Goal: Transaction & Acquisition: Obtain resource

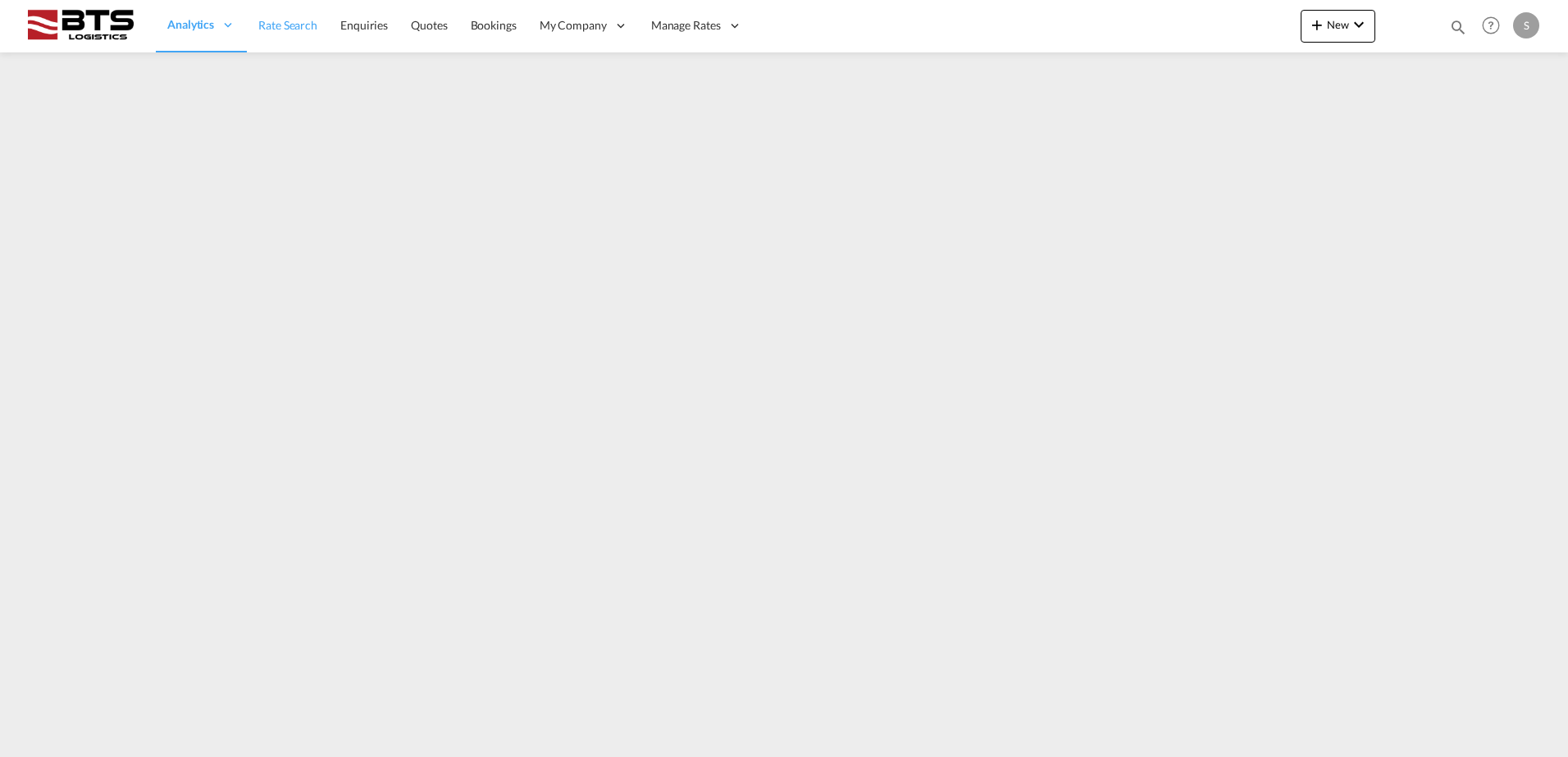
click at [306, 40] on link "Rate Search" at bounding box center [287, 26] width 82 height 53
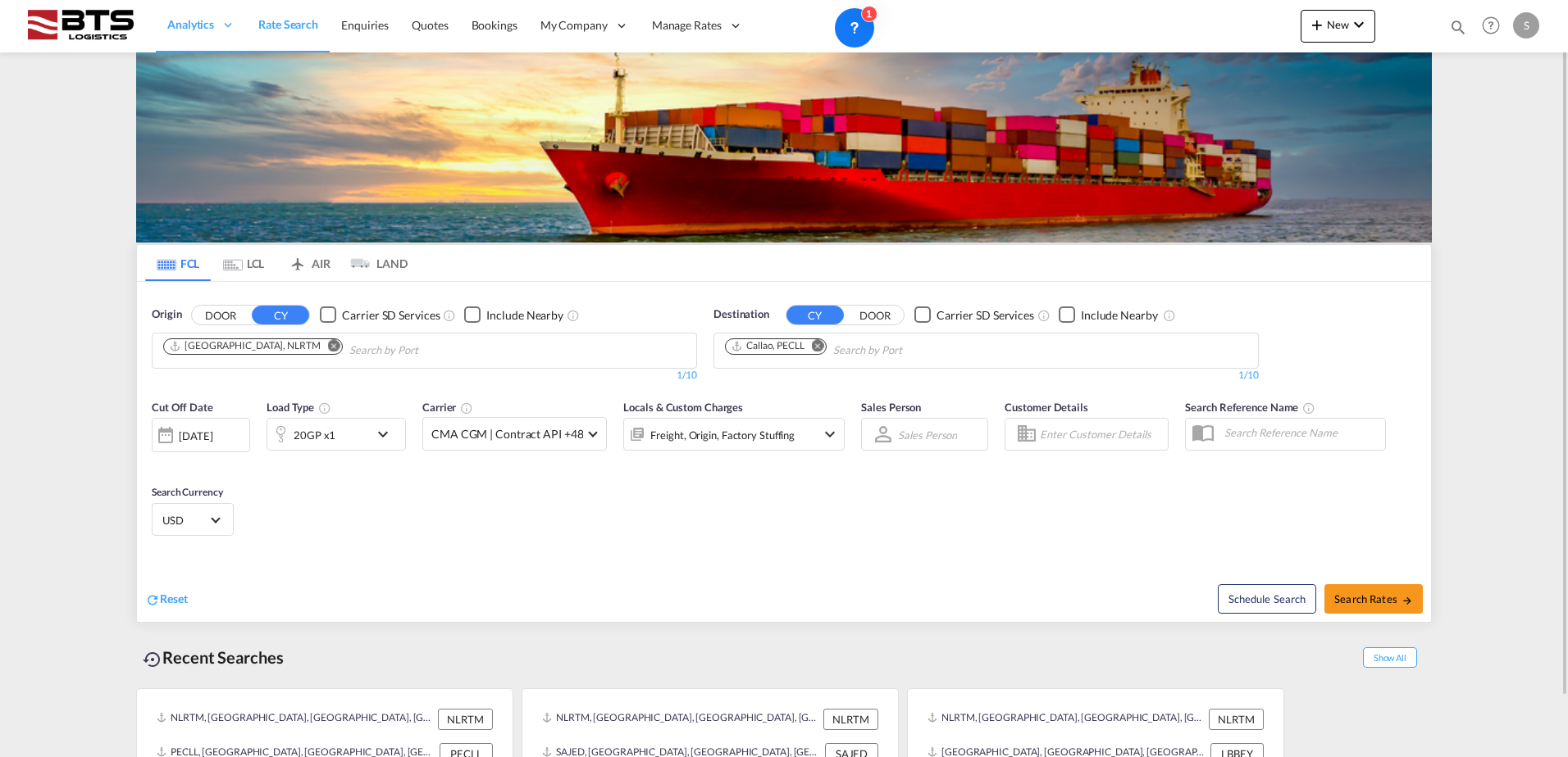
click at [823, 343] on md-icon "Remove" at bounding box center [817, 345] width 12 height 12
type input "guayaq"
click at [826, 388] on div "Guayaq uil [GEOGRAPHIC_DATA] [GEOGRAPHIC_DATA]" at bounding box center [851, 388] width 311 height 49
click at [195, 447] on md-input-container "[DATE] [DATE]" at bounding box center [201, 431] width 98 height 32
click at [204, 426] on div "[DATE]" at bounding box center [201, 434] width 98 height 34
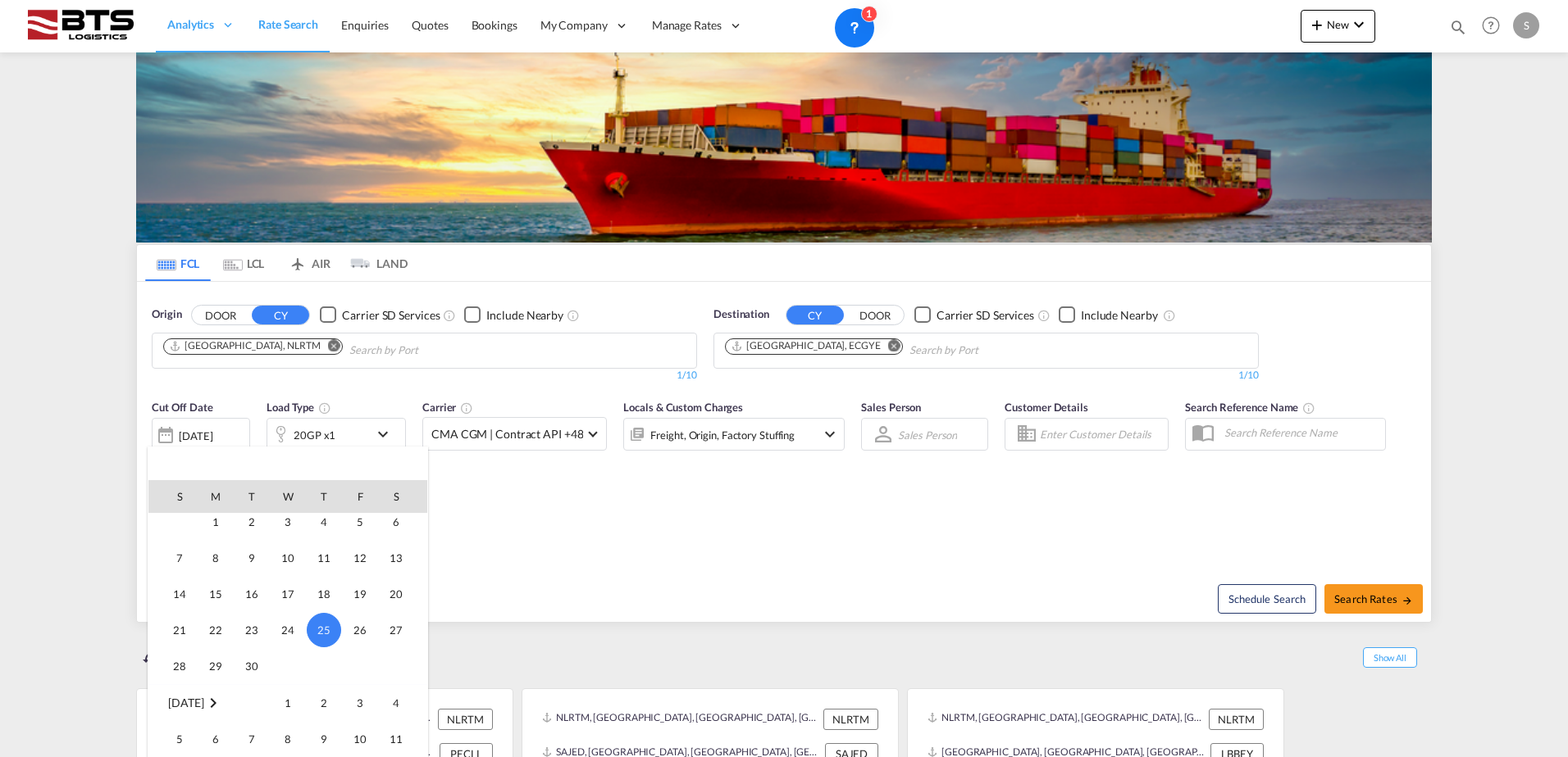
scroll to position [734, 0]
click at [294, 663] on span "1" at bounding box center [287, 667] width 32 height 32
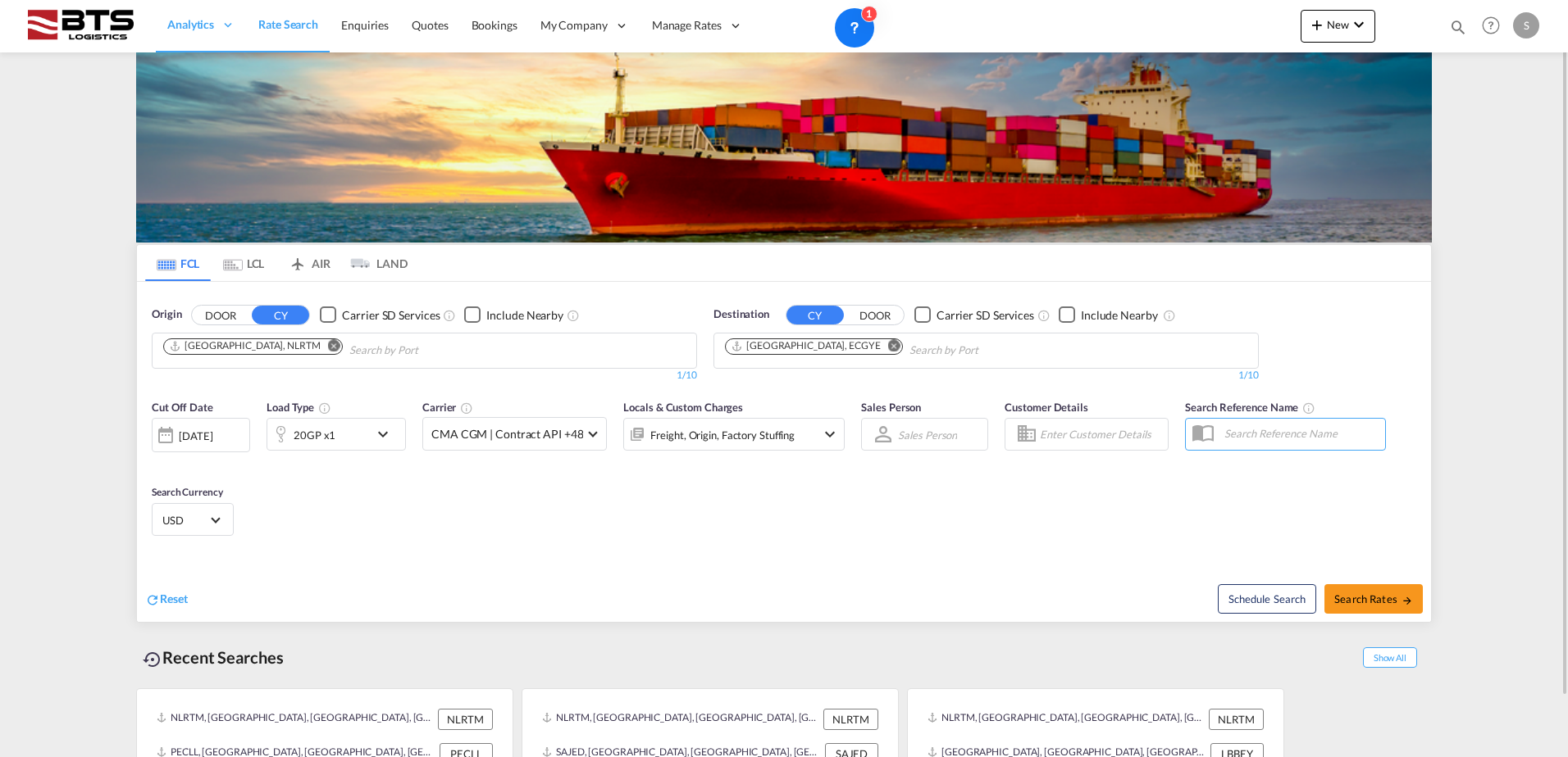
click at [791, 561] on div "Schedule Search Search Rates" at bounding box center [1110, 590] width 643 height 63
click at [1371, 603] on span "Search Rates" at bounding box center [1373, 599] width 79 height 13
type input "NLRTM to ECGYE / [DATE]"
